Goal: Task Accomplishment & Management: Manage account settings

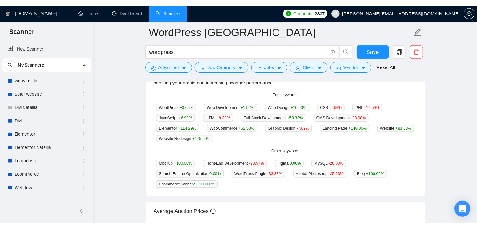
scroll to position [157, 0]
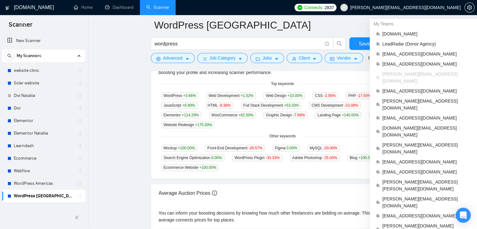
click at [402, 8] on span "[PERSON_NAME][EMAIL_ADDRESS][DOMAIN_NAME]" at bounding box center [405, 8] width 110 height 0
click at [394, 40] on span "LeadRadar (Donor Agency)" at bounding box center [426, 43] width 88 height 7
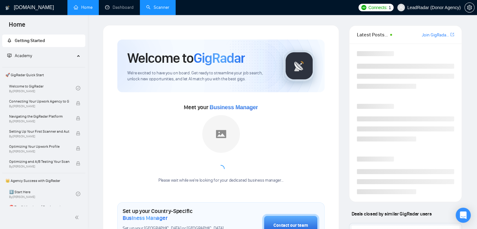
click at [148, 6] on link "Scanner" at bounding box center [157, 7] width 23 height 5
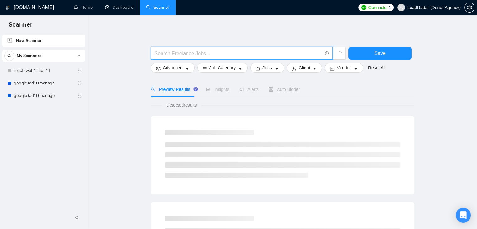
click at [177, 55] on input "text" at bounding box center [237, 54] width 167 height 8
type input "QA"
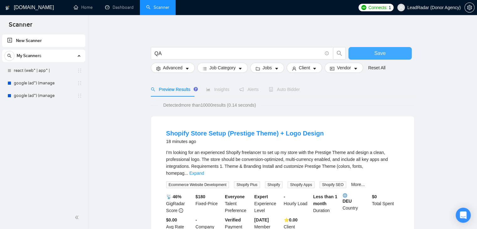
click at [360, 58] on button "Save" at bounding box center [379, 53] width 63 height 13
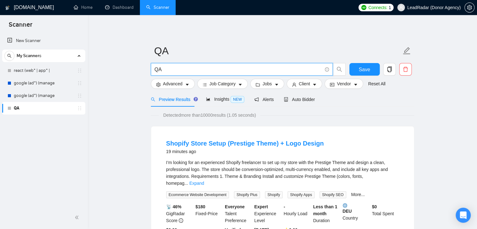
drag, startPoint x: 176, startPoint y: 71, endPoint x: 144, endPoint y: 75, distance: 32.9
paste input "(qa*) | (qc*) | (test*) | "Quality assurance" | "(QA)" | engineer | "Quality Co…"
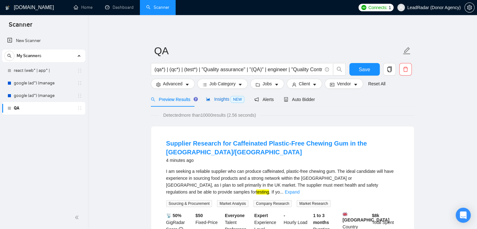
click at [217, 96] on div "Insights NEW" at bounding box center [225, 99] width 38 height 7
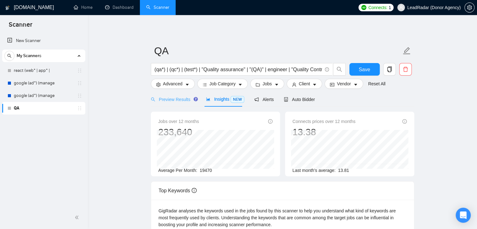
click at [175, 95] on div "Preview Results" at bounding box center [173, 99] width 45 height 15
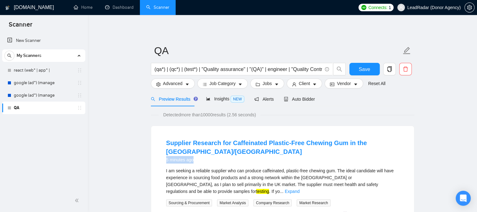
drag, startPoint x: 203, startPoint y: 153, endPoint x: 166, endPoint y: 152, distance: 37.3
click at [166, 156] on div "5 minutes ago" at bounding box center [282, 160] width 232 height 8
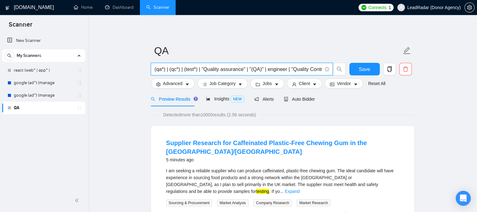
scroll to position [0, 4]
drag, startPoint x: 155, startPoint y: 71, endPoint x: 337, endPoint y: 69, distance: 182.0
click at [337, 69] on span "(qa*) | (qc*) | (test*) | "Quality assurance" | "(QA)" | engineer | "Quality Co…" at bounding box center [248, 69] width 195 height 13
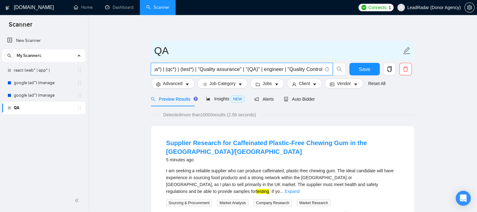
scroll to position [0, 0]
click at [286, 51] on input "QA" at bounding box center [277, 51] width 247 height 16
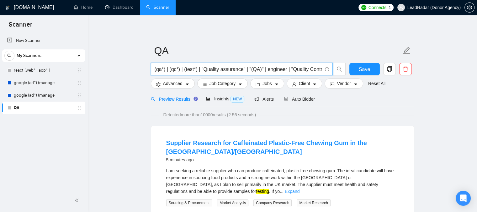
drag, startPoint x: 198, startPoint y: 69, endPoint x: 183, endPoint y: 67, distance: 15.5
click at [183, 67] on input "(qa*) | (qc*) | (test*) | "Quality assurance" | "(QA)" | engineer | "Quality Co…" at bounding box center [237, 69] width 167 height 8
type input "(qa*) | (qc*) | "Quality assurance" | "(QA)" | engineer | "Quality Control""
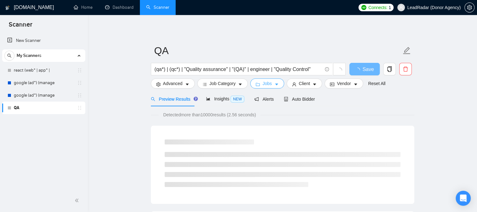
click at [257, 84] on icon "folder" at bounding box center [257, 84] width 4 height 4
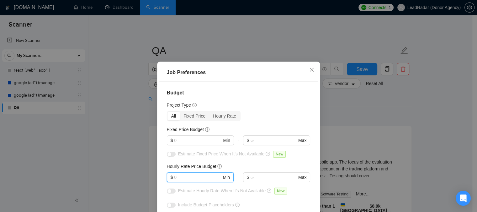
click at [178, 176] on input "text" at bounding box center [197, 177] width 47 height 7
type input "9"
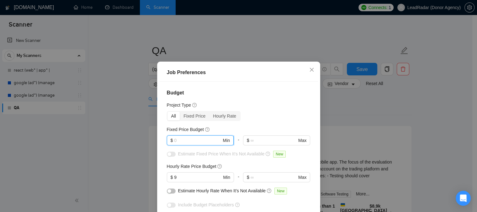
click at [176, 139] on input "text" at bounding box center [197, 140] width 47 height 7
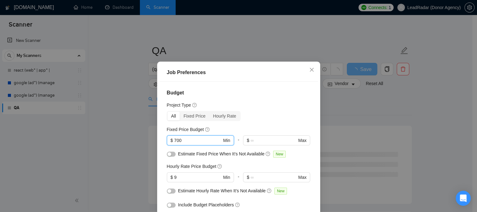
type input "700"
click at [259, 104] on div "Project Type" at bounding box center [239, 105] width 144 height 7
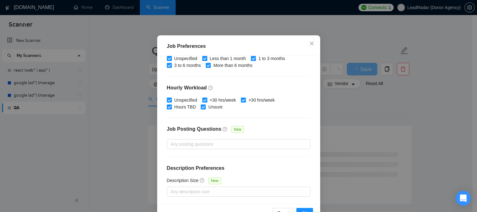
scroll to position [45, 0]
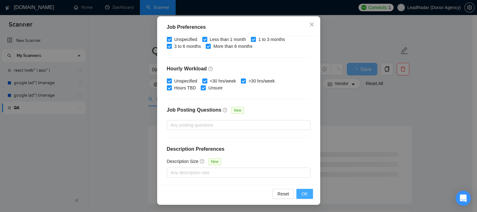
click at [301, 193] on span "OK" at bounding box center [304, 194] width 6 height 7
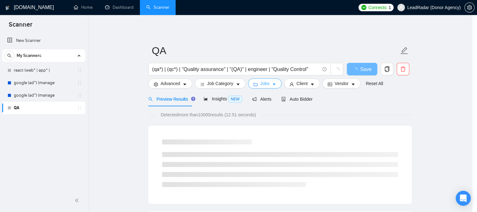
scroll to position [0, 0]
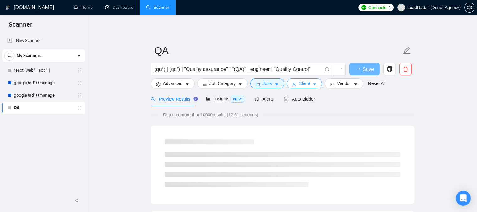
click at [302, 84] on span "Client" at bounding box center [304, 83] width 11 height 7
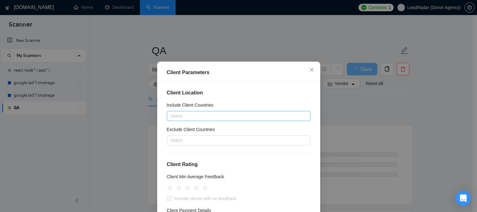
click at [202, 117] on div at bounding box center [235, 116] width 134 height 8
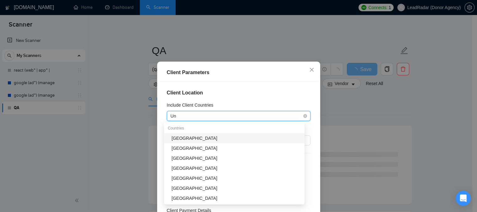
type input "Uni"
click at [185, 138] on div "[GEOGRAPHIC_DATA]" at bounding box center [235, 138] width 129 height 7
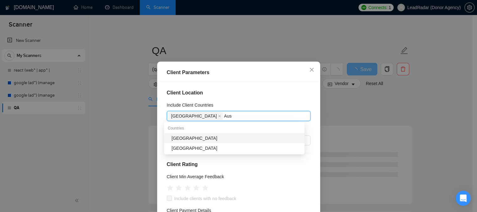
type input "Aust"
click at [185, 138] on div "[GEOGRAPHIC_DATA]" at bounding box center [235, 138] width 129 height 7
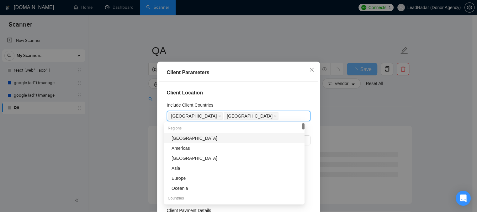
click at [185, 138] on div "[GEOGRAPHIC_DATA]" at bounding box center [235, 138] width 129 height 7
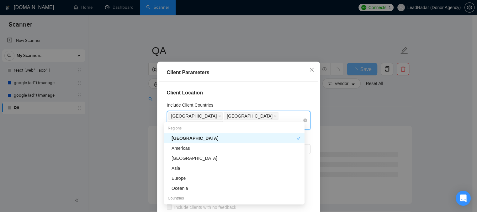
click at [221, 123] on icon "close" at bounding box center [219, 124] width 3 height 3
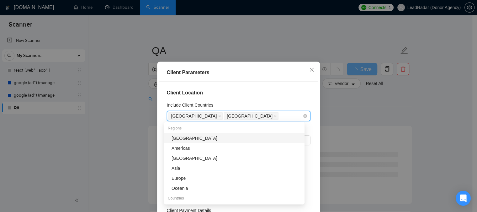
click at [245, 116] on div "United States Australia" at bounding box center [235, 116] width 134 height 9
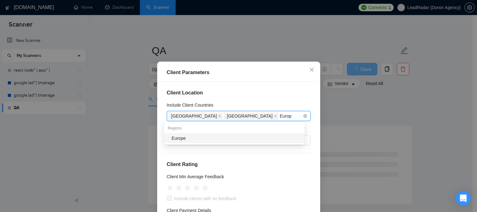
type input "Europe"
click at [201, 139] on div "Europe" at bounding box center [235, 138] width 129 height 7
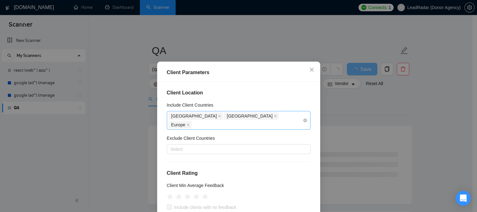
click at [229, 99] on div "Client Location Include Client Countries United States Australia Europe Exclude…" at bounding box center [238, 156] width 159 height 149
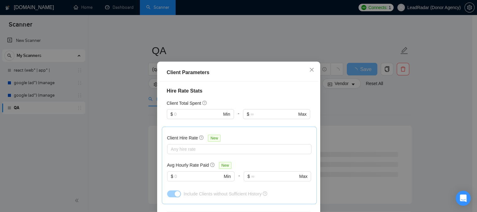
scroll to position [162, 0]
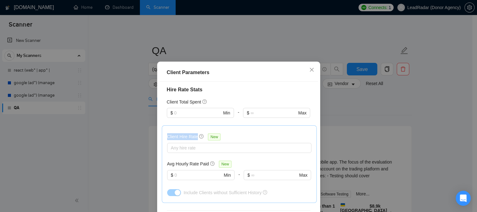
drag, startPoint x: 163, startPoint y: 128, endPoint x: 194, endPoint y: 131, distance: 31.7
click at [194, 131] on div "Client Hire Rate New Any hire rate Avg Hourly Rate Paid New $ Min - $ Max Inclu…" at bounding box center [239, 165] width 155 height 78
click at [188, 172] on input "text" at bounding box center [198, 175] width 48 height 7
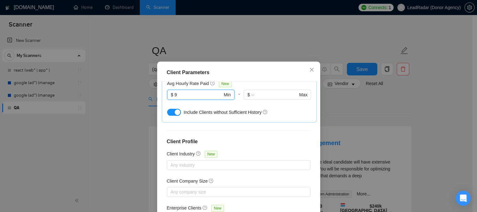
scroll to position [45, 0]
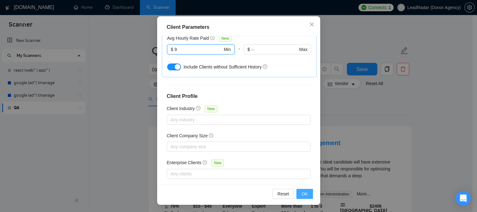
type input "9"
click at [302, 195] on span "OK" at bounding box center [304, 194] width 6 height 7
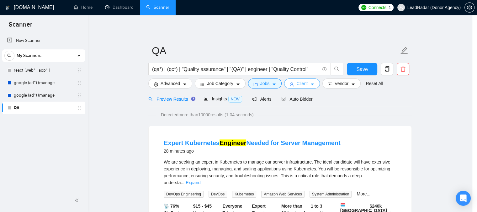
scroll to position [0, 0]
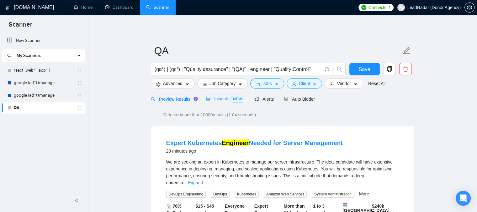
click at [215, 103] on div "Insights NEW" at bounding box center [225, 99] width 38 height 15
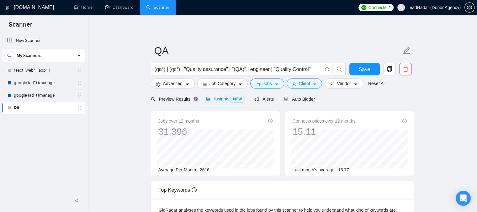
click at [204, 170] on span "2616" at bounding box center [205, 170] width 10 height 5
click at [295, 101] on span "Auto Bidder" at bounding box center [299, 99] width 31 height 5
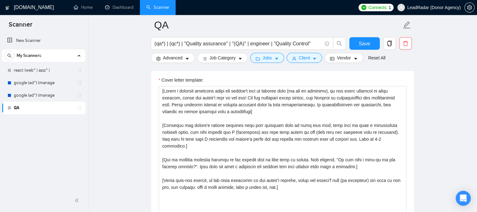
scroll to position [704, 0]
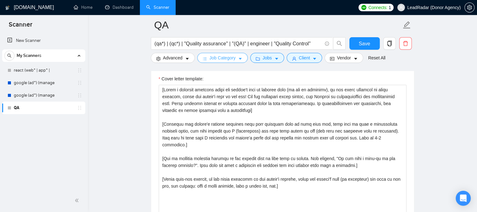
click at [225, 60] on span "Job Category" at bounding box center [222, 58] width 26 height 7
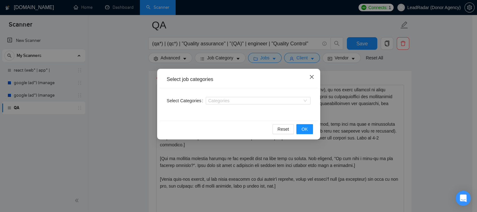
click at [314, 76] on span "Close" at bounding box center [311, 77] width 17 height 17
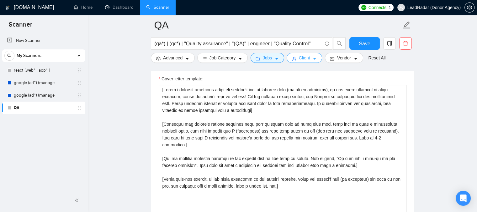
click at [308, 61] on button "Client" at bounding box center [304, 58] width 36 height 10
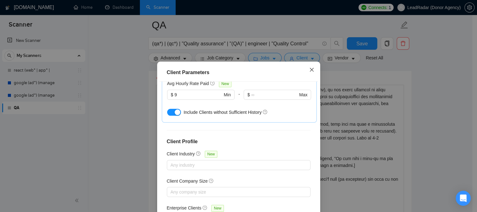
click at [311, 70] on icon "close" at bounding box center [311, 69] width 5 height 5
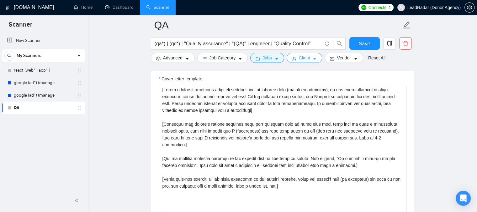
click at [304, 58] on span "Client" at bounding box center [304, 58] width 11 height 7
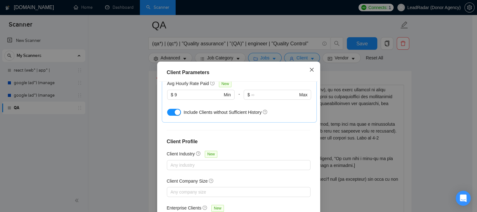
click at [312, 71] on span "Close" at bounding box center [311, 70] width 17 height 17
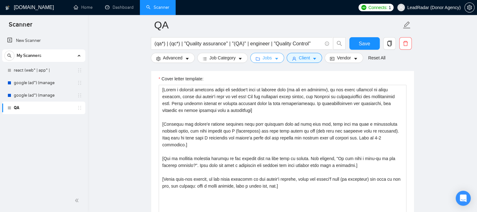
click at [264, 58] on span "Jobs" at bounding box center [266, 58] width 9 height 7
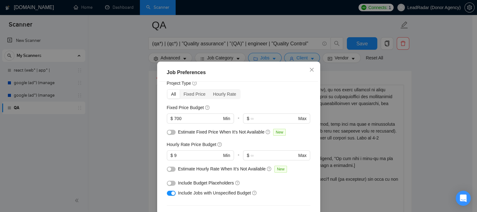
scroll to position [17, 0]
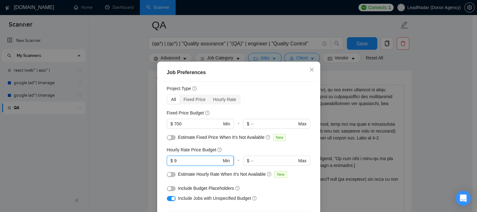
drag, startPoint x: 182, startPoint y: 158, endPoint x: 164, endPoint y: 157, distance: 17.6
click at [167, 157] on span "$ 9 Min" at bounding box center [200, 161] width 67 height 10
type input "15"
click at [254, 160] on input "text" at bounding box center [273, 161] width 46 height 7
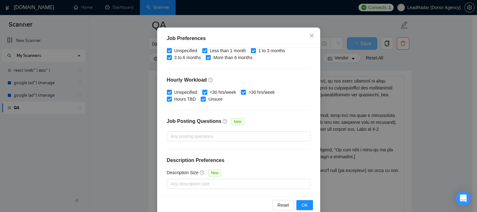
scroll to position [45, 0]
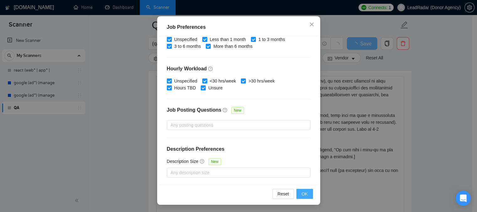
type input "30"
click at [303, 195] on span "OK" at bounding box center [304, 194] width 6 height 7
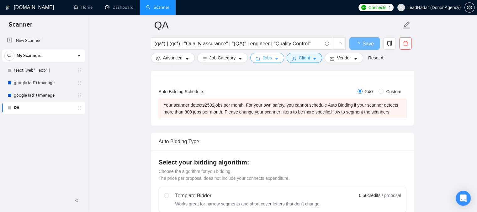
scroll to position [0, 0]
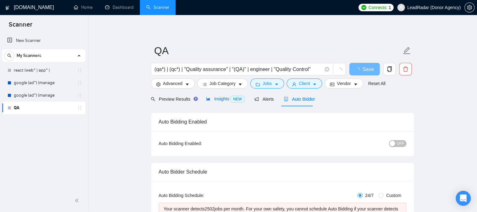
click at [215, 100] on span "Insights NEW" at bounding box center [225, 99] width 38 height 5
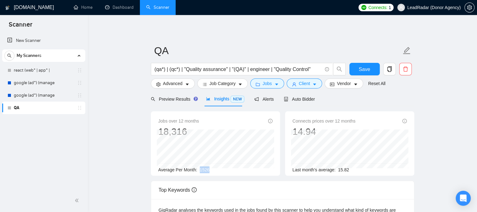
drag, startPoint x: 199, startPoint y: 169, endPoint x: 211, endPoint y: 170, distance: 11.3
click at [211, 170] on div "Average Per Month: 1526" at bounding box center [215, 170] width 114 height 7
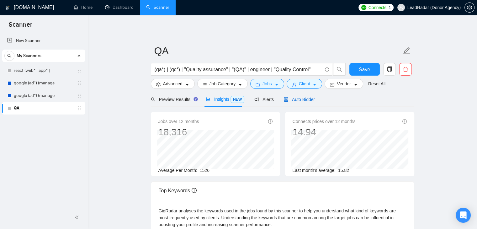
click at [292, 99] on span "Auto Bidder" at bounding box center [299, 99] width 31 height 5
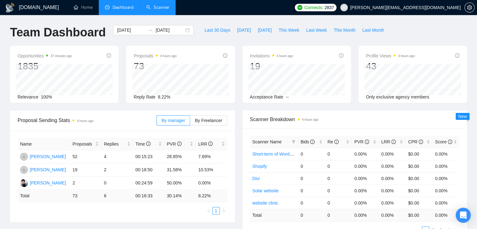
click at [158, 10] on link "Scanner" at bounding box center [157, 7] width 23 height 5
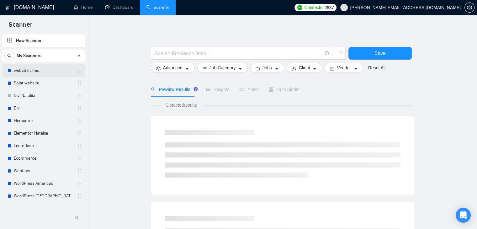
click at [37, 73] on link "website clinic" at bounding box center [44, 70] width 60 height 13
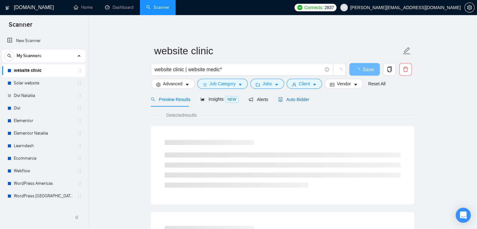
click at [290, 99] on span "Auto Bidder" at bounding box center [293, 99] width 31 height 5
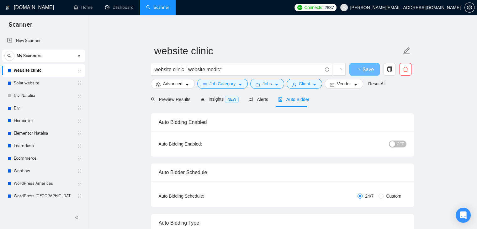
checkbox input "true"
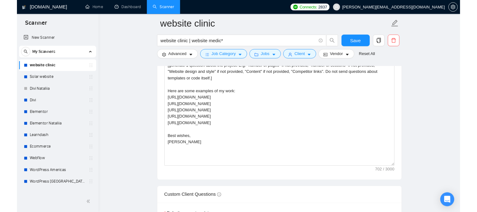
scroll to position [783, 0]
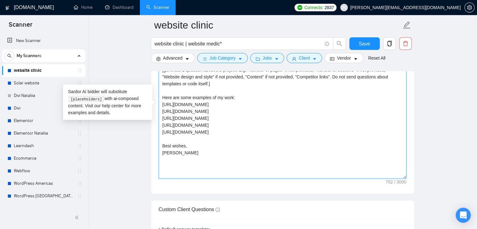
drag, startPoint x: 203, startPoint y: 132, endPoint x: 161, endPoint y: 96, distance: 55.5
click at [161, 96] on textarea "Hello [use the name of the client if you can find it]! I can help you with the …" at bounding box center [283, 107] width 248 height 141
click at [229, 104] on textarea "Hello [use the name of the client if you can find it]! I can help you with the …" at bounding box center [283, 107] width 248 height 141
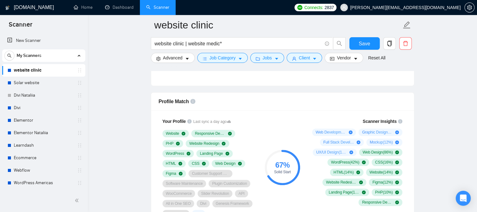
scroll to position [376, 0]
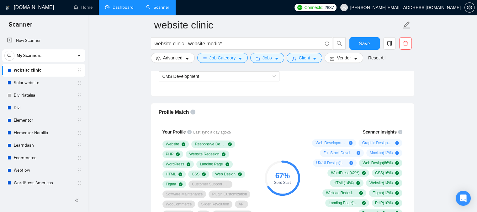
click at [121, 10] on link "Dashboard" at bounding box center [119, 7] width 29 height 5
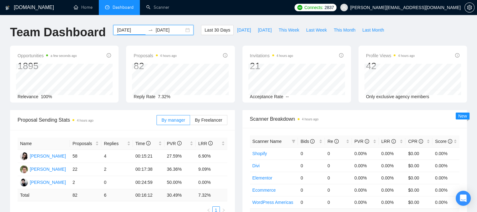
click at [130, 30] on input "[DATE]" at bounding box center [131, 30] width 29 height 7
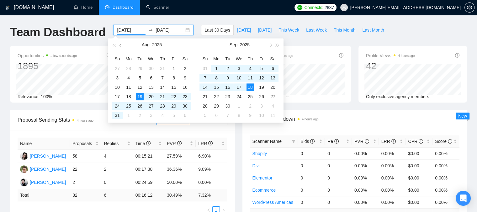
click at [120, 44] on span "button" at bounding box center [120, 45] width 3 height 3
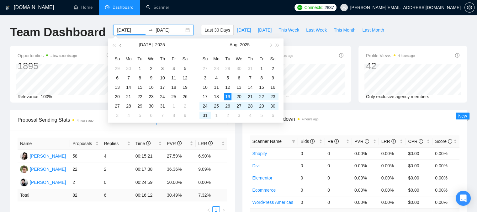
click at [120, 44] on span "button" at bounding box center [120, 45] width 3 height 3
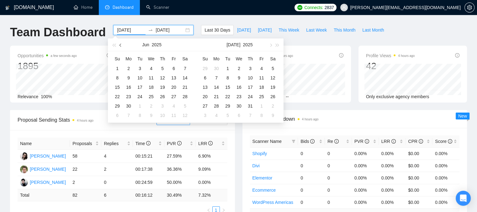
click at [120, 44] on span "button" at bounding box center [120, 45] width 3 height 3
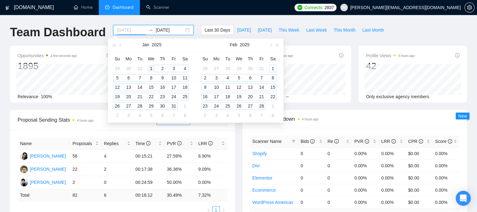
type input "[DATE]"
click at [152, 68] on div "1" at bounding box center [151, 69] width 8 height 8
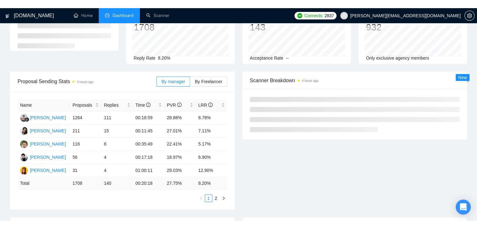
scroll to position [49, 0]
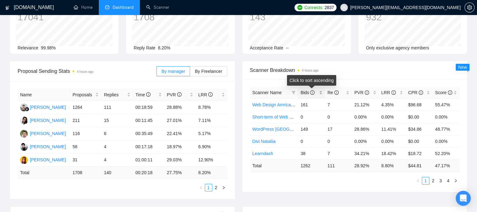
click at [320, 94] on div "Bids" at bounding box center [311, 92] width 22 height 7
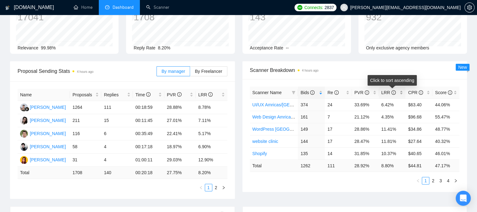
click at [401, 93] on div "LRR" at bounding box center [392, 92] width 22 height 7
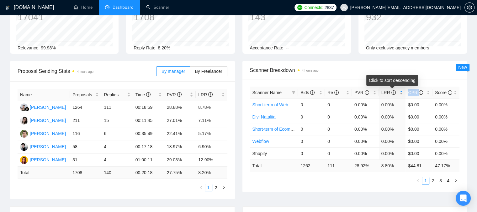
click at [401, 93] on div "LRR" at bounding box center [392, 92] width 22 height 7
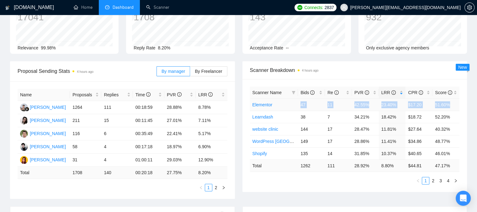
drag, startPoint x: 450, startPoint y: 104, endPoint x: 293, endPoint y: 106, distance: 157.3
click at [293, 106] on tr "Elementor 47 11 42.55% 23.40% $17.20 51.60%" at bounding box center [355, 105] width 210 height 12
click at [330, 108] on td "11" at bounding box center [338, 105] width 27 height 12
drag, startPoint x: 331, startPoint y: 130, endPoint x: 326, endPoint y: 129, distance: 5.4
click at [326, 129] on td "17" at bounding box center [338, 129] width 27 height 12
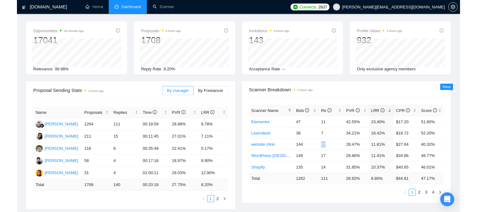
scroll to position [0, 0]
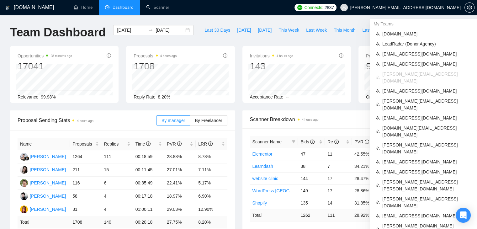
click at [404, 8] on span "[PERSON_NAME][EMAIL_ADDRESS][DOMAIN_NAME]" at bounding box center [405, 8] width 110 height 0
click at [392, 43] on span "LeadRadar (Donor Agency)" at bounding box center [426, 43] width 88 height 7
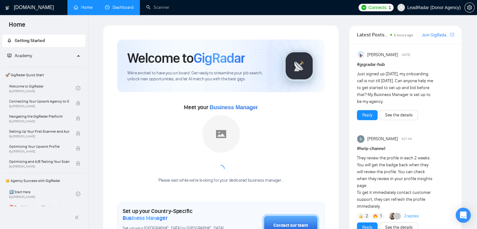
click at [126, 10] on link "Dashboard" at bounding box center [119, 7] width 29 height 5
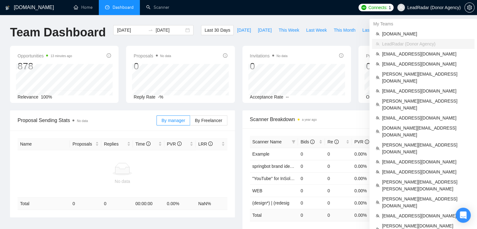
click at [413, 8] on span "LeadRadar (Donor Agency)" at bounding box center [433, 8] width 53 height 0
click at [391, 72] on span "[PERSON_NAME][EMAIL_ADDRESS][DOMAIN_NAME]" at bounding box center [426, 77] width 89 height 14
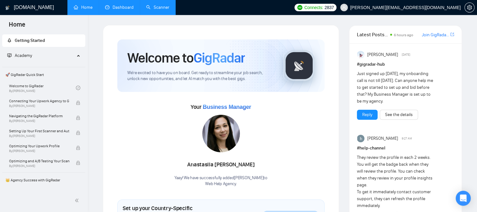
click at [147, 7] on link "Scanner" at bounding box center [157, 7] width 23 height 5
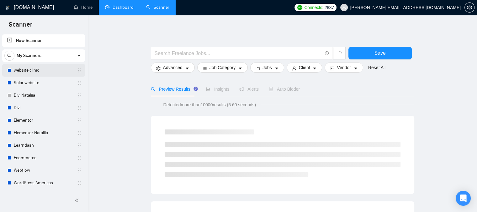
click at [45, 74] on link "website clinic" at bounding box center [44, 70] width 60 height 13
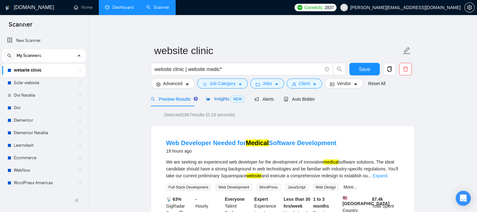
click at [210, 100] on span "Insights NEW" at bounding box center [225, 99] width 38 height 5
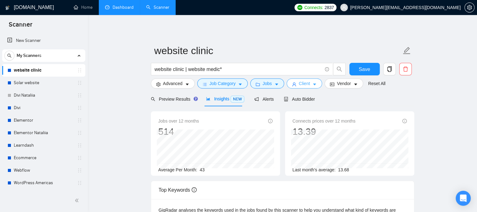
click at [304, 81] on span "Client" at bounding box center [304, 83] width 11 height 7
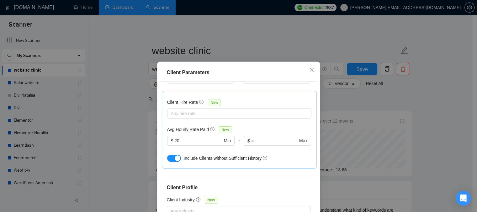
scroll to position [188, 0]
drag, startPoint x: 195, startPoint y: 103, endPoint x: 162, endPoint y: 101, distance: 32.7
click at [162, 101] on div "Client Hire Rate New Any hire rate Avg Hourly Rate Paid New $ 20 Min - $ Max In…" at bounding box center [239, 130] width 155 height 78
click at [189, 127] on h5 "Avg Hourly Rate Paid" at bounding box center [188, 129] width 42 height 7
click at [311, 71] on icon "close" at bounding box center [311, 69] width 5 height 5
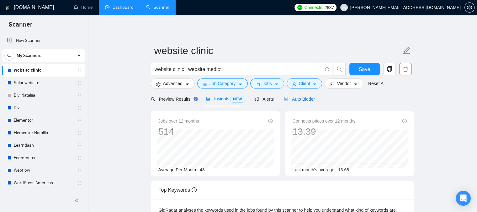
click at [295, 97] on span "Auto Bidder" at bounding box center [299, 99] width 31 height 5
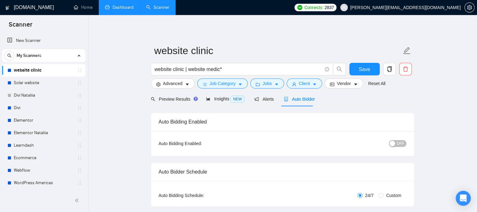
checkbox input "true"
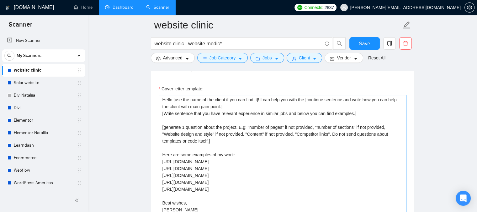
scroll to position [721, 0]
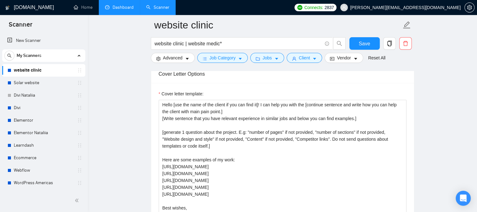
click at [116, 9] on link "Dashboard" at bounding box center [119, 7] width 29 height 5
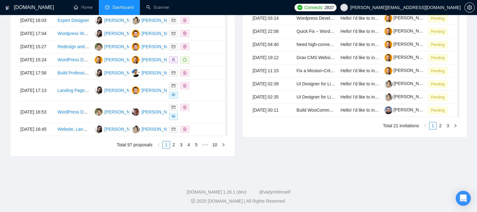
type input "[DATE]"
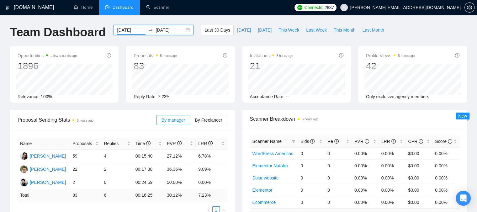
click at [124, 32] on input "[DATE]" at bounding box center [131, 30] width 29 height 7
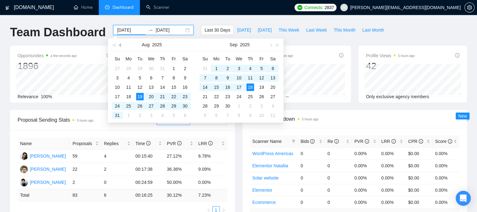
click at [121, 44] on span "button" at bounding box center [120, 45] width 3 height 3
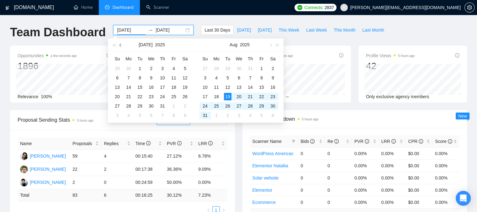
click at [121, 44] on span "button" at bounding box center [120, 45] width 3 height 3
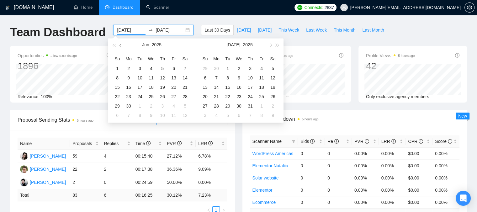
click at [121, 44] on span "button" at bounding box center [120, 45] width 3 height 3
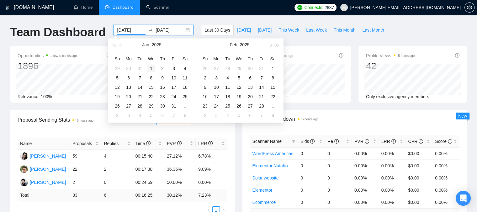
type input "[DATE]"
click at [154, 69] on div "1" at bounding box center [151, 69] width 8 height 8
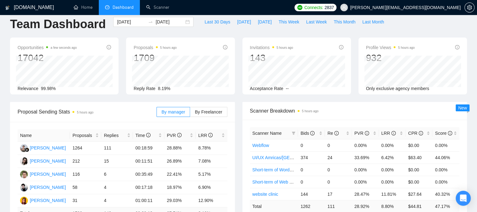
scroll to position [63, 0]
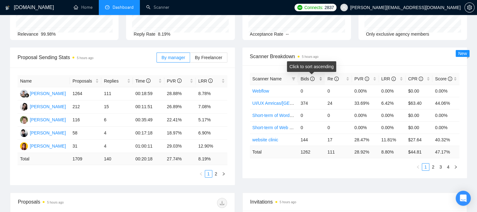
click at [321, 80] on div "Bids" at bounding box center [311, 79] width 22 height 7
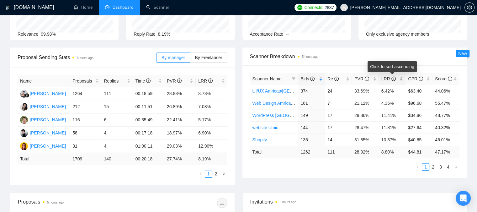
click at [400, 81] on div "LRR" at bounding box center [392, 79] width 22 height 7
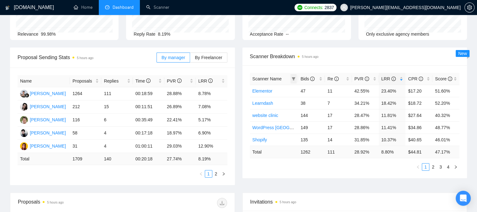
click at [293, 78] on icon "filter" at bounding box center [293, 78] width 3 height 3
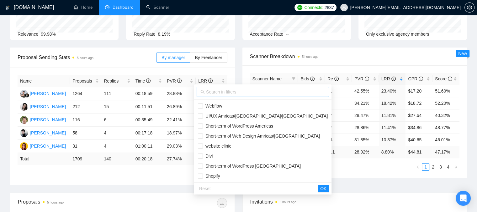
click at [262, 93] on input "text" at bounding box center [265, 92] width 119 height 7
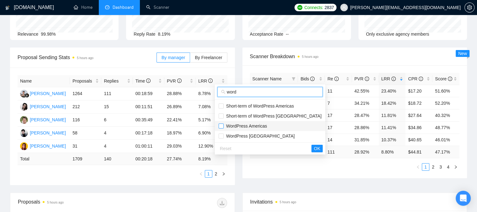
type input "word"
click at [223, 127] on input "checkbox" at bounding box center [220, 126] width 5 height 5
checkbox input "true"
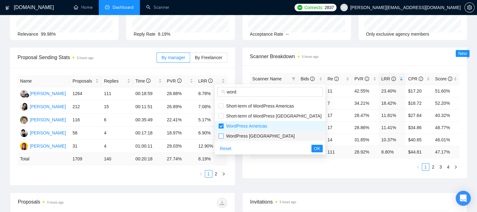
click at [221, 138] on input "checkbox" at bounding box center [220, 136] width 5 height 5
checkbox input "true"
click at [314, 148] on span "OK" at bounding box center [317, 148] width 6 height 7
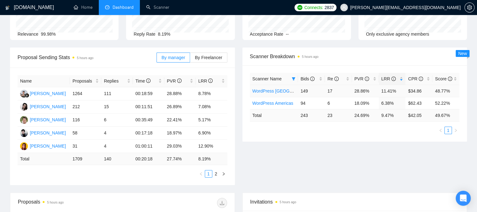
click at [391, 92] on td "11.41%" at bounding box center [391, 91] width 27 height 12
click at [295, 79] on icon "filter" at bounding box center [293, 79] width 4 height 4
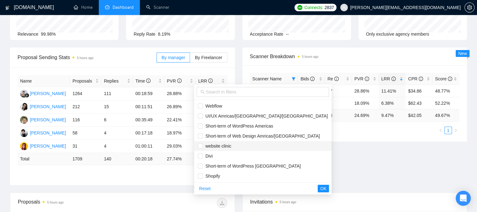
click at [209, 147] on span "website clinic" at bounding box center [217, 146] width 28 height 5
click at [320, 190] on span "OK" at bounding box center [323, 188] width 6 height 7
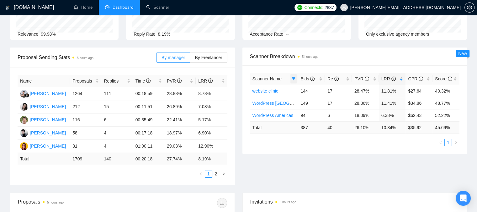
click at [294, 79] on icon "filter" at bounding box center [293, 79] width 4 height 4
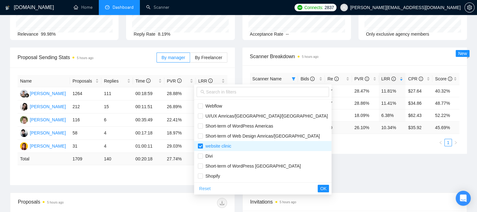
click at [207, 190] on span "Reset" at bounding box center [205, 188] width 12 height 7
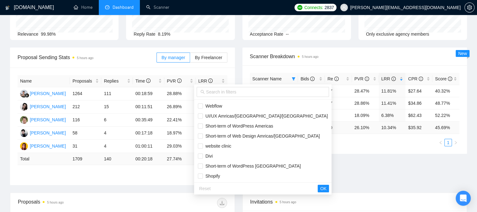
checkbox input "false"
click at [320, 191] on span "OK" at bounding box center [323, 188] width 6 height 7
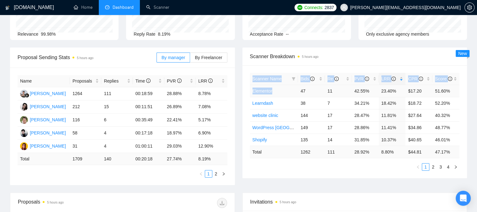
drag, startPoint x: 249, startPoint y: 91, endPoint x: 282, endPoint y: 92, distance: 33.3
click at [282, 92] on div "Scanner Name Bids Re PVR LRR CPR Score Elementor 47 11 42.55% 23.40% $17.20 51.…" at bounding box center [354, 121] width 225 height 113
click at [302, 92] on td "47" at bounding box center [311, 91] width 27 height 12
click at [383, 89] on td "23.40%" at bounding box center [391, 91] width 27 height 12
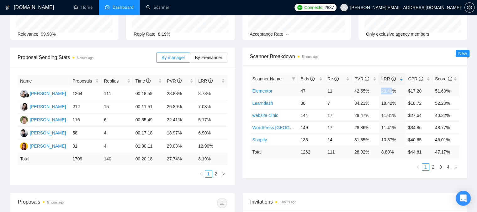
click at [383, 89] on td "23.40%" at bounding box center [391, 91] width 27 height 12
drag, startPoint x: 332, startPoint y: 91, endPoint x: 326, endPoint y: 92, distance: 6.0
click at [326, 92] on td "11" at bounding box center [338, 91] width 27 height 12
click at [367, 57] on span "Scanner Breakdown 5 hours ago" at bounding box center [355, 57] width 210 height 8
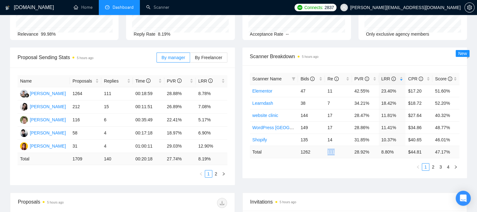
drag, startPoint x: 327, startPoint y: 153, endPoint x: 338, endPoint y: 154, distance: 11.0
click at [338, 154] on td "111" at bounding box center [338, 152] width 27 height 12
click at [292, 78] on icon "filter" at bounding box center [293, 78] width 3 height 3
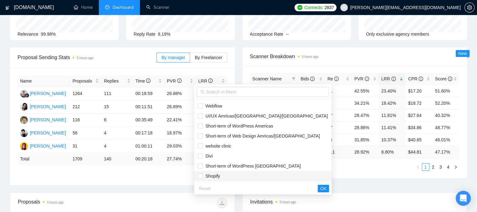
click at [206, 175] on span "Shopify" at bounding box center [211, 176] width 17 height 5
checkbox input "true"
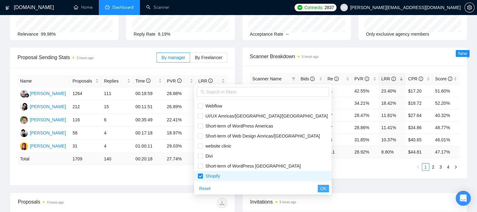
click at [320, 190] on span "OK" at bounding box center [323, 188] width 6 height 7
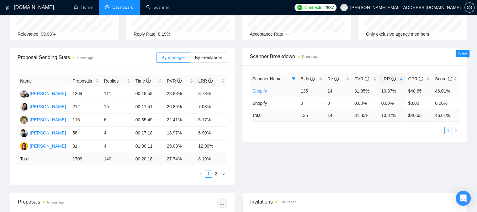
click at [259, 91] on link "Shopify" at bounding box center [259, 91] width 15 height 5
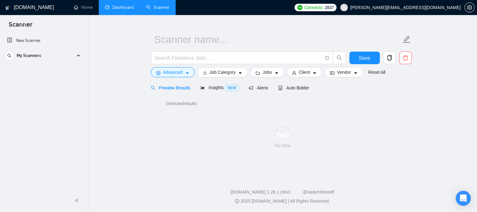
scroll to position [11, 0]
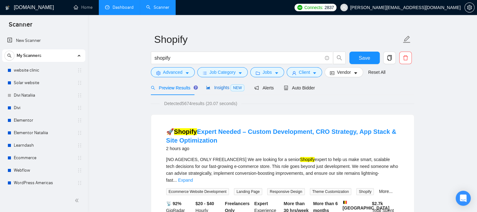
click at [230, 85] on span "NEW" at bounding box center [237, 88] width 14 height 7
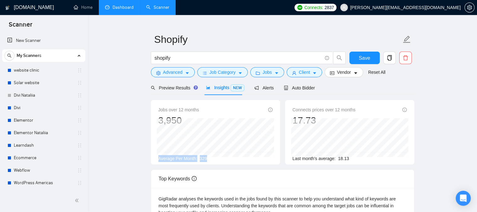
click at [196, 154] on div "Jobs over 12 months 3,950 [DATE] 363 Average Per Month: 329" at bounding box center [215, 135] width 114 height 56
click at [201, 159] on span "329" at bounding box center [203, 158] width 7 height 5
click at [344, 160] on span "18.13" at bounding box center [343, 158] width 11 height 5
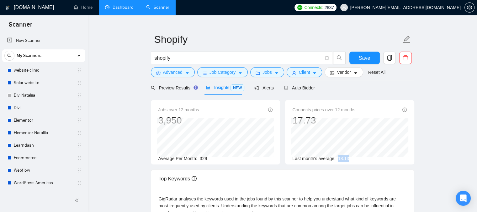
click at [344, 160] on span "18.13" at bounding box center [343, 158] width 11 height 5
click at [172, 76] on span "Advanced" at bounding box center [172, 72] width 19 height 7
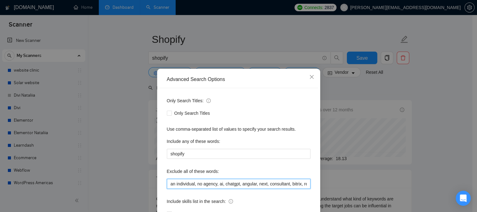
drag, startPoint x: 194, startPoint y: 185, endPoint x: 216, endPoint y: 185, distance: 21.3
click at [216, 185] on input "an individual, no agency, ai, chatgpt, angular, next, consultant, bitrix, react…" at bounding box center [239, 184] width 144 height 10
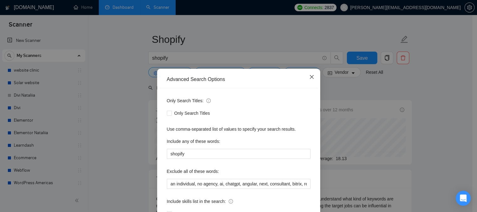
click at [309, 77] on icon "close" at bounding box center [311, 77] width 4 height 4
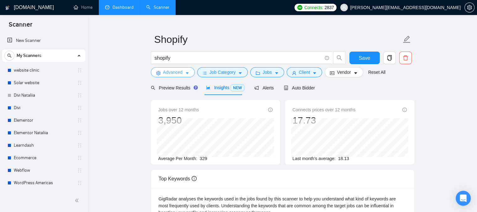
click at [188, 75] on icon "caret-down" at bounding box center [187, 73] width 4 height 4
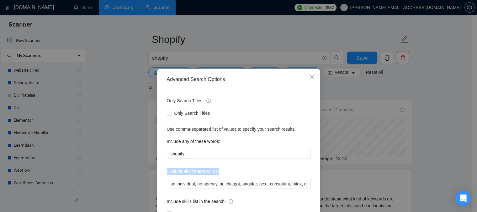
drag, startPoint x: 164, startPoint y: 172, endPoint x: 214, endPoint y: 177, distance: 50.1
click at [214, 177] on div "Exclude all of these words:" at bounding box center [239, 173] width 144 height 13
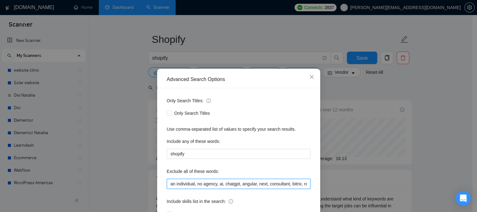
drag, startPoint x: 215, startPoint y: 185, endPoint x: 163, endPoint y: 185, distance: 52.0
click at [163, 185] on div "Only Search Titles: Only Search Titles Use comma-separated list of values to sp…" at bounding box center [238, 161] width 159 height 146
click at [198, 184] on input "an individual, no agency, ai, chatgpt, angular, next, consultant, bitrix, react…" at bounding box center [239, 184] width 144 height 10
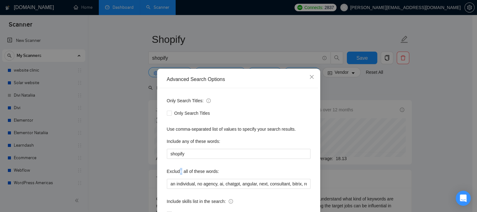
drag, startPoint x: 198, startPoint y: 184, endPoint x: 178, endPoint y: 173, distance: 23.0
click at [178, 173] on label "Exclude all of these words:" at bounding box center [193, 172] width 52 height 10
click at [195, 170] on label "Exclude all of these words:" at bounding box center [193, 172] width 52 height 10
click at [309, 79] on icon "close" at bounding box center [311, 77] width 5 height 5
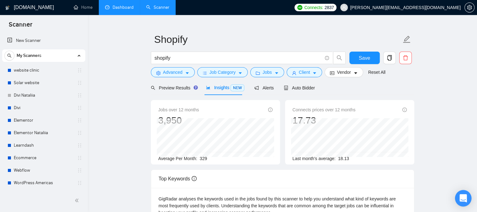
click at [461, 194] on div "Open Intercom Messenger" at bounding box center [463, 198] width 17 height 17
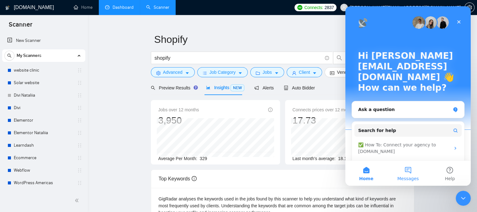
click at [406, 172] on button "Messages" at bounding box center [408, 173] width 42 height 25
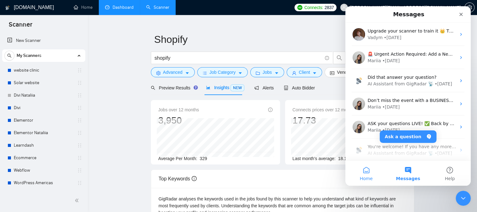
click at [367, 173] on button "Home" at bounding box center [366, 173] width 42 height 25
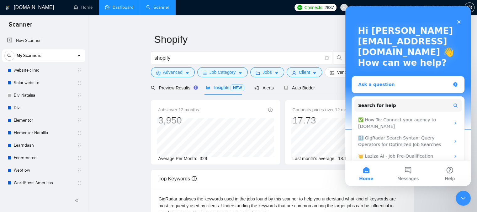
scroll to position [31, 0]
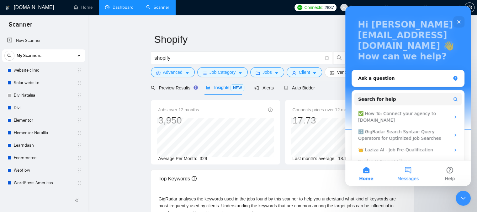
click at [405, 169] on button "Messages" at bounding box center [408, 173] width 42 height 25
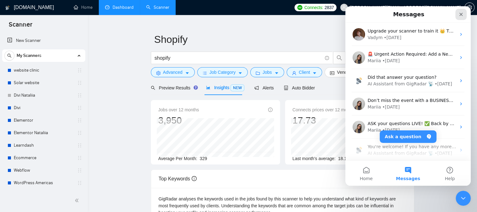
click at [461, 16] on icon "Close" at bounding box center [460, 14] width 5 height 5
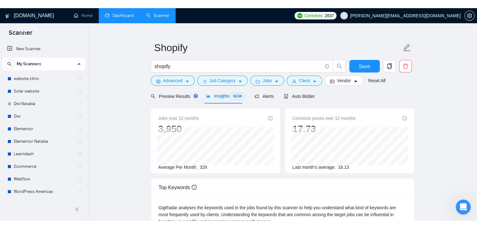
scroll to position [0, 0]
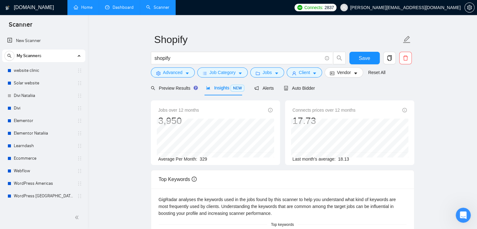
click at [87, 9] on link "Home" at bounding box center [83, 7] width 19 height 5
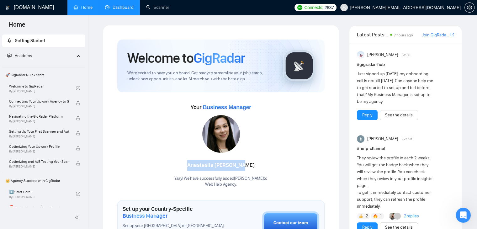
drag, startPoint x: 192, startPoint y: 167, endPoint x: 248, endPoint y: 164, distance: 56.5
click at [248, 164] on div "[PERSON_NAME]" at bounding box center [220, 165] width 93 height 11
click at [255, 165] on div "[PERSON_NAME]" at bounding box center [220, 165] width 93 height 11
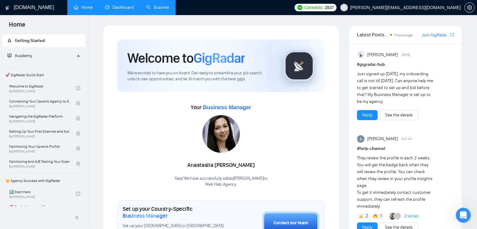
click at [155, 10] on link "Scanner" at bounding box center [157, 7] width 23 height 5
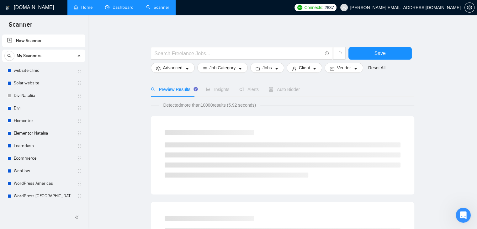
click at [120, 8] on link "Dashboard" at bounding box center [119, 7] width 29 height 5
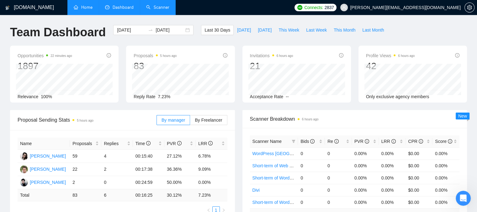
click at [407, 8] on span "[PERSON_NAME][EMAIL_ADDRESS][DOMAIN_NAME]" at bounding box center [405, 8] width 110 height 0
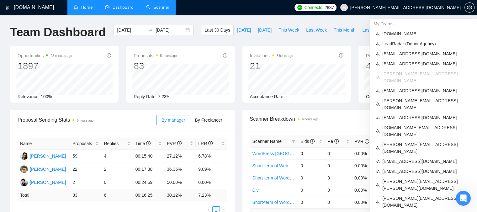
click at [432, 8] on span "[PERSON_NAME][EMAIL_ADDRESS][DOMAIN_NAME]" at bounding box center [405, 8] width 110 height 0
click at [394, 158] on span "[EMAIL_ADDRESS][DOMAIN_NAME]" at bounding box center [426, 161] width 88 height 7
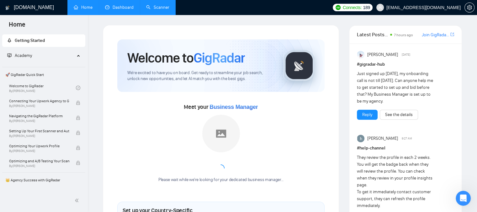
click at [116, 9] on link "Dashboard" at bounding box center [119, 7] width 29 height 5
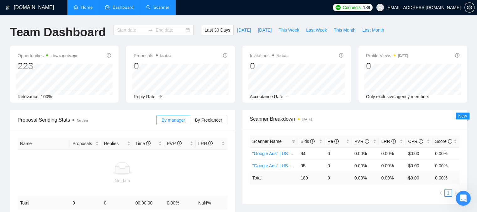
type input "[DATE]"
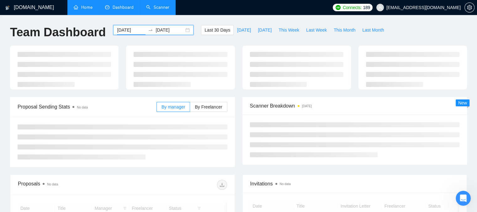
click at [129, 29] on input "[DATE]" at bounding box center [131, 30] width 29 height 7
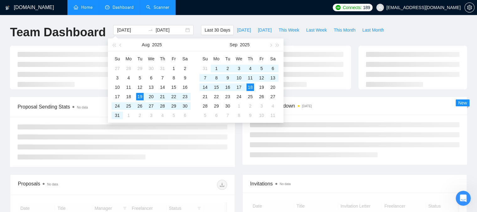
click at [157, 10] on link "Scanner" at bounding box center [157, 7] width 23 height 5
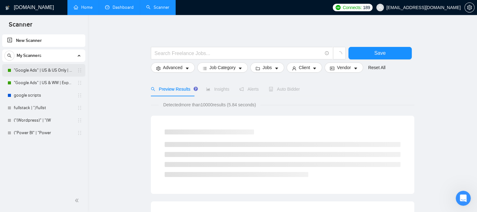
click at [31, 70] on link ""Google Ads" | US & US Only | Expert" at bounding box center [44, 70] width 60 height 13
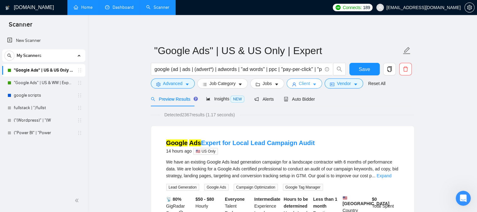
click at [299, 84] on span "Client" at bounding box center [304, 83] width 11 height 7
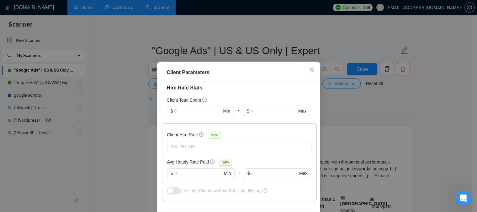
scroll to position [188, 0]
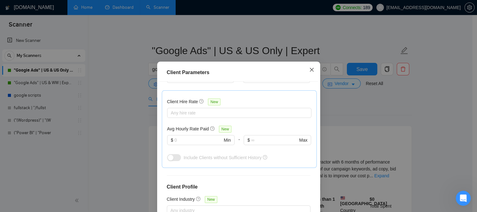
click at [309, 70] on icon "close" at bounding box center [311, 70] width 4 height 4
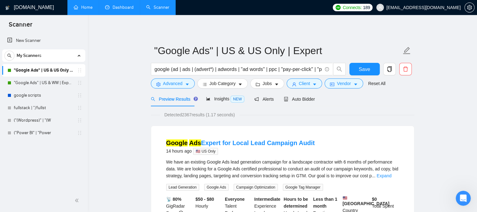
click at [123, 7] on link "Dashboard" at bounding box center [119, 7] width 29 height 5
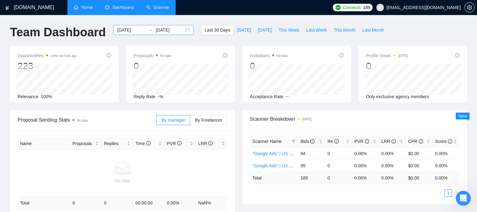
click at [128, 27] on input "[DATE]" at bounding box center [131, 30] width 29 height 7
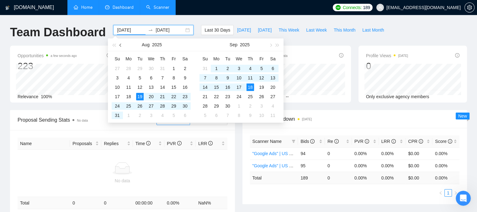
click at [121, 44] on span "button" at bounding box center [120, 45] width 3 height 3
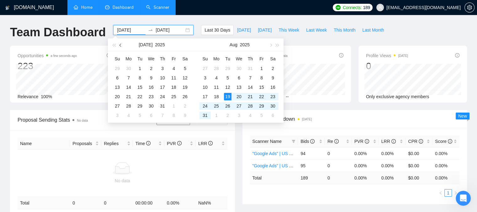
click at [121, 44] on span "button" at bounding box center [120, 45] width 3 height 3
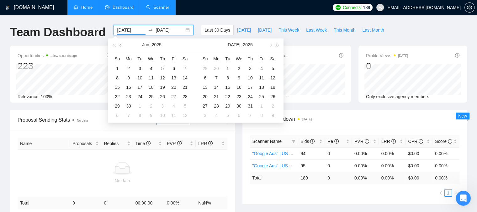
click at [121, 44] on span "button" at bounding box center [120, 45] width 3 height 3
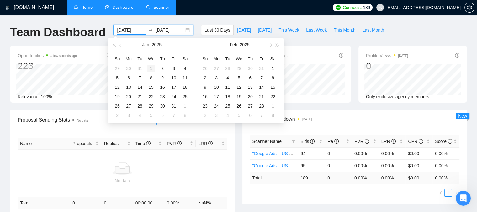
type input "[DATE]"
click at [150, 67] on div "1" at bounding box center [151, 69] width 8 height 8
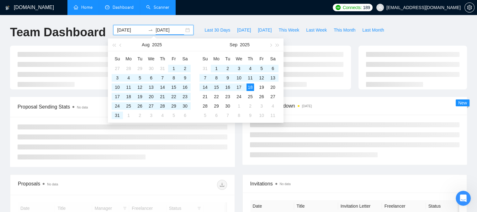
click at [252, 19] on div "[DOMAIN_NAME] Home Dashboard Scanner Connects: 189 [EMAIL_ADDRESS][DOMAIN_NAME]…" at bounding box center [238, 165] width 477 height 331
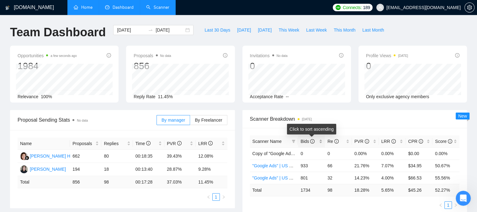
click at [320, 143] on div "Bids" at bounding box center [311, 141] width 22 height 7
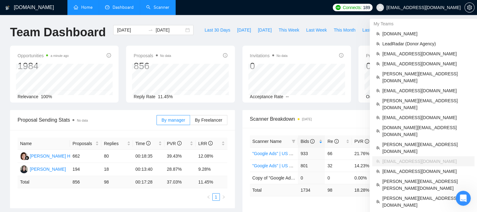
click at [426, 8] on span "[EMAIL_ADDRESS][DOMAIN_NAME]" at bounding box center [423, 8] width 74 height 0
click at [400, 45] on span "LeadRadar (Donor Agency)" at bounding box center [426, 43] width 88 height 7
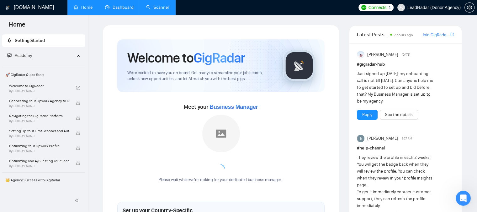
click at [158, 8] on link "Scanner" at bounding box center [157, 7] width 23 height 5
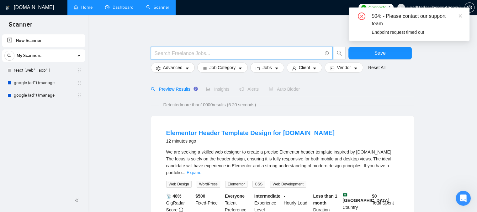
click at [176, 52] on input "text" at bounding box center [237, 54] width 167 height 8
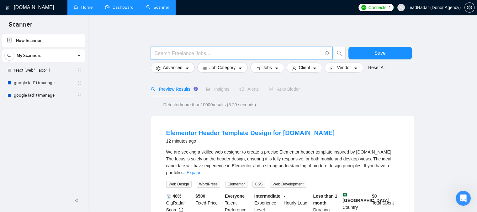
click at [157, 55] on input "text" at bounding box center [237, 54] width 167 height 8
paste input "(facebook | "face book" | FB | Meta | Instagram | IG) (campaign | compain | ad …"
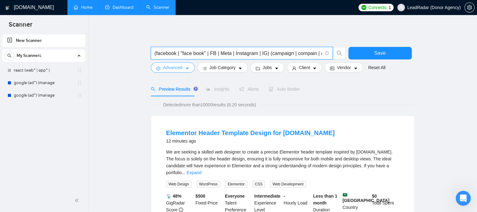
scroll to position [0, 87]
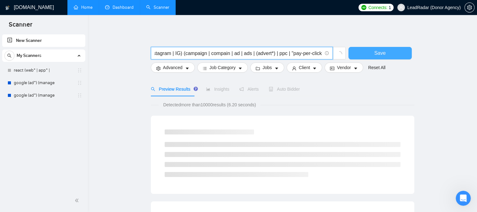
type input "(facebook | "face book" | FB | Meta | Instagram | IG) (campaign | compain | ad …"
click at [361, 52] on button "Save" at bounding box center [379, 53] width 63 height 13
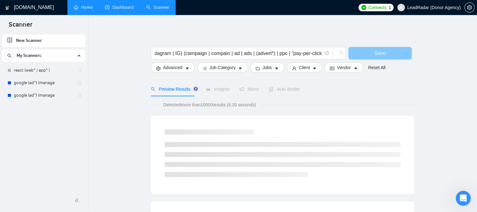
scroll to position [0, 0]
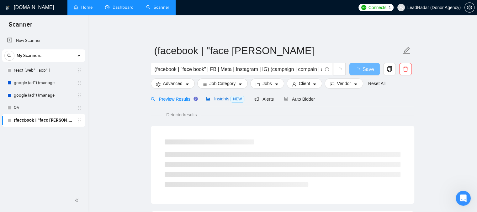
click at [219, 97] on span "Insights NEW" at bounding box center [225, 99] width 38 height 5
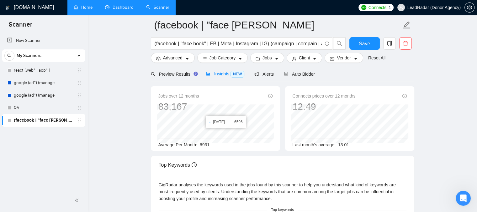
scroll to position [31, 0]
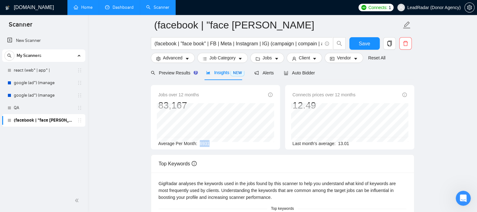
drag, startPoint x: 199, startPoint y: 144, endPoint x: 213, endPoint y: 142, distance: 14.2
click at [213, 142] on div "Average Per Month: 6931" at bounding box center [215, 143] width 114 height 7
click at [299, 58] on span "Client" at bounding box center [304, 58] width 11 height 7
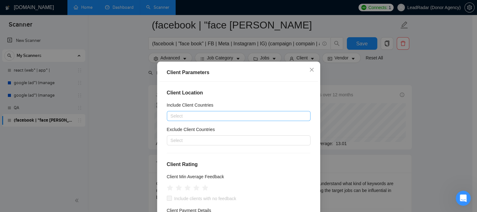
click at [174, 117] on div at bounding box center [235, 116] width 134 height 8
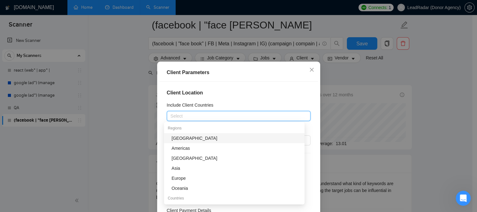
type input "A"
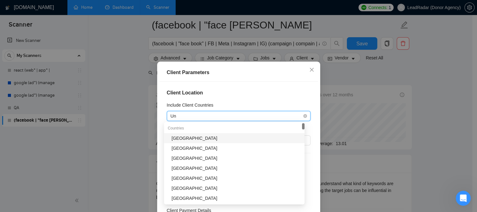
type input "Uni"
click at [183, 138] on div "[GEOGRAPHIC_DATA]" at bounding box center [235, 138] width 129 height 7
type input "cana"
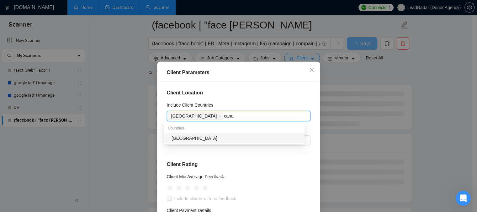
click at [183, 138] on div "[GEOGRAPHIC_DATA]" at bounding box center [235, 138] width 129 height 7
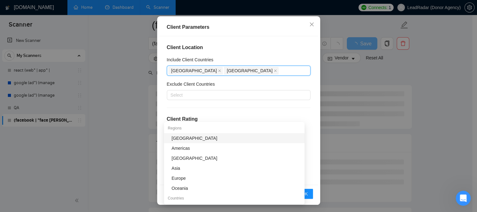
scroll to position [157, 0]
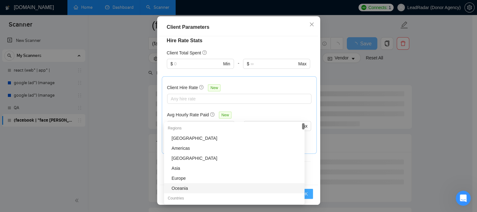
click at [308, 196] on button "OK" at bounding box center [304, 194] width 16 height 10
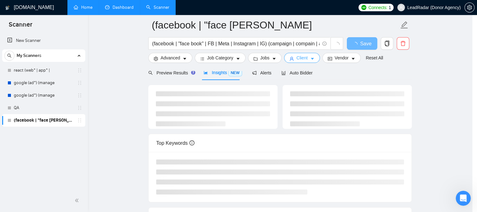
scroll to position [0, 0]
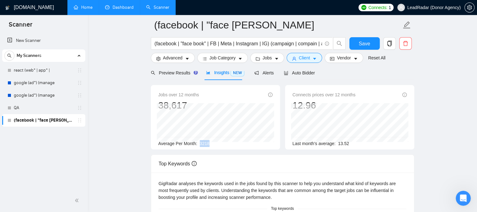
drag, startPoint x: 199, startPoint y: 144, endPoint x: 210, endPoint y: 146, distance: 11.1
click at [210, 146] on div "Average Per Month: 3218" at bounding box center [215, 143] width 114 height 7
click at [296, 73] on span "Auto Bidder" at bounding box center [299, 72] width 31 height 5
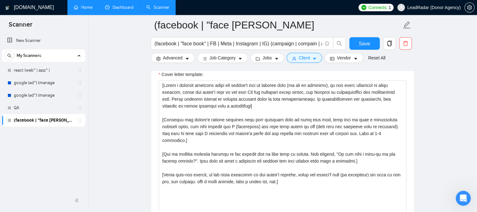
scroll to position [752, 0]
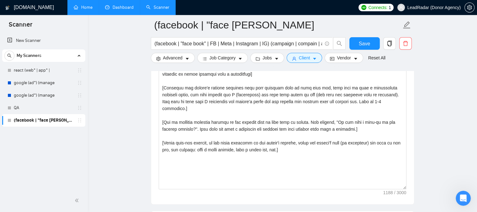
drag, startPoint x: 407, startPoint y: 183, endPoint x: 397, endPoint y: 181, distance: 10.3
click at [397, 181] on div "Cover letter template:" at bounding box center [282, 118] width 263 height 173
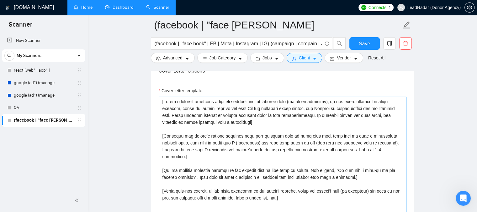
scroll to position [689, 0]
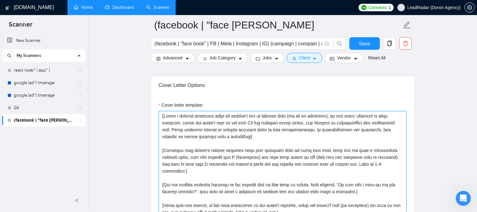
click at [193, 163] on textarea "Cover letter template:" at bounding box center [283, 181] width 248 height 141
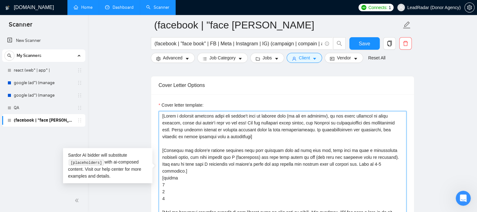
click at [175, 167] on textarea "Cover letter template:" at bounding box center [283, 181] width 248 height 141
drag, startPoint x: 166, startPoint y: 175, endPoint x: 160, endPoint y: 175, distance: 6.3
click at [160, 175] on textarea "Cover letter template:" at bounding box center [283, 181] width 248 height 141
type textarea "[Write a personal greeting using the client's name or company name (if any is p…"
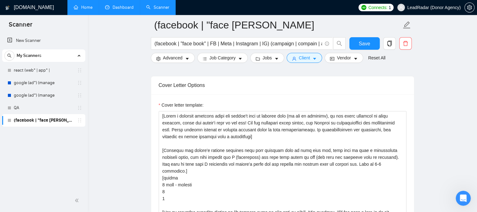
click at [421, 8] on span "LeadRadar (Donor Agency)" at bounding box center [433, 8] width 53 height 0
click at [118, 6] on link "Dashboard" at bounding box center [119, 7] width 29 height 5
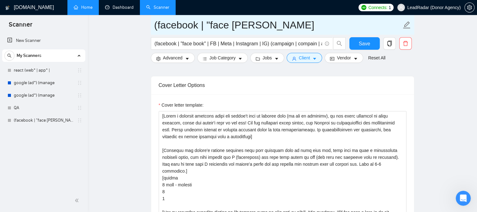
scroll to position [175, 0]
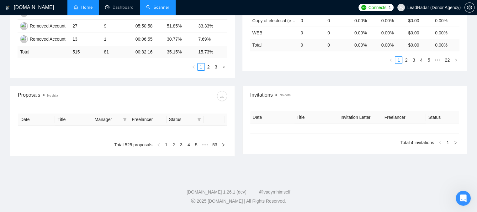
type input "[DATE]"
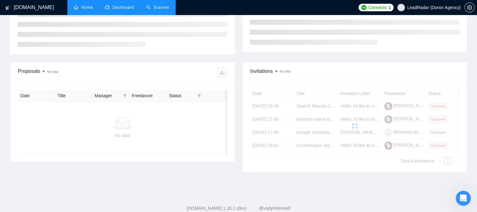
scroll to position [68, 0]
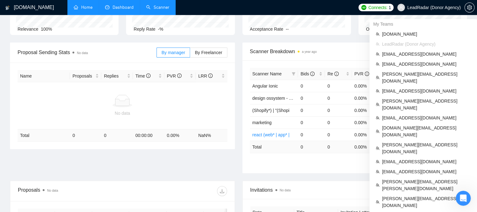
click at [422, 8] on span "LeadRadar (Donor Agency)" at bounding box center [433, 8] width 53 height 0
click at [404, 74] on span "[PERSON_NAME][EMAIL_ADDRESS][DOMAIN_NAME]" at bounding box center [426, 78] width 89 height 14
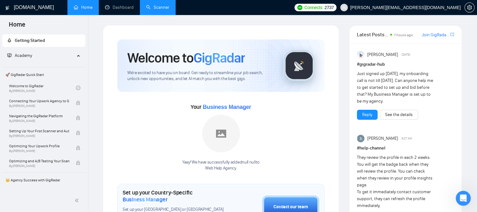
drag, startPoint x: 122, startPoint y: 8, endPoint x: 295, endPoint y: 20, distance: 173.0
click at [122, 8] on link "Dashboard" at bounding box center [119, 7] width 29 height 5
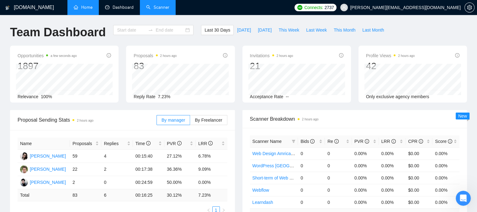
type input "[DATE]"
click at [123, 29] on input "[DATE]" at bounding box center [131, 30] width 29 height 7
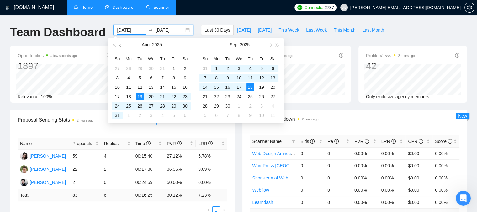
click at [117, 44] on button "button" at bounding box center [120, 45] width 7 height 13
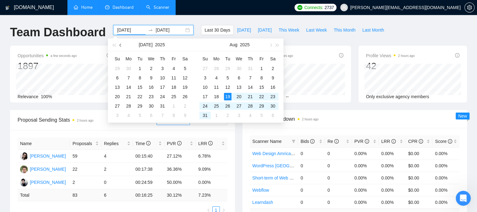
click at [120, 44] on button "button" at bounding box center [120, 45] width 7 height 13
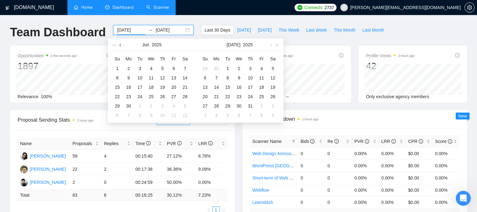
click at [120, 44] on button "button" at bounding box center [120, 45] width 7 height 13
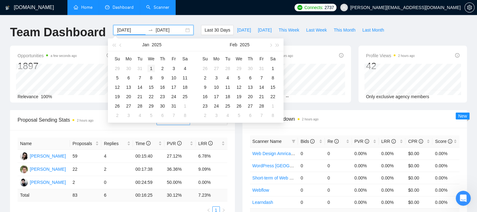
type input "[DATE]"
click at [149, 69] on div "1" at bounding box center [151, 69] width 8 height 8
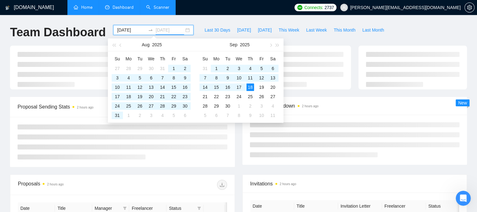
type input "[DATE]"
click at [334, 90] on div at bounding box center [296, 68] width 116 height 44
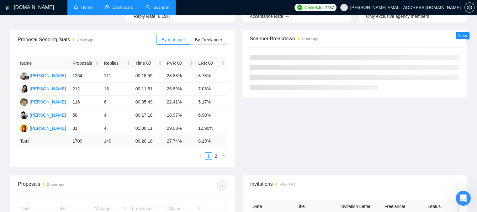
scroll to position [63, 0]
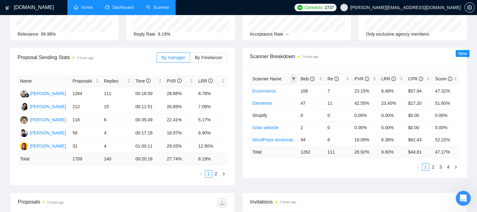
click at [295, 81] on span at bounding box center [293, 78] width 6 height 9
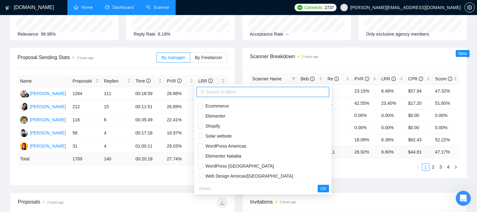
click at [214, 91] on input "text" at bounding box center [265, 92] width 119 height 7
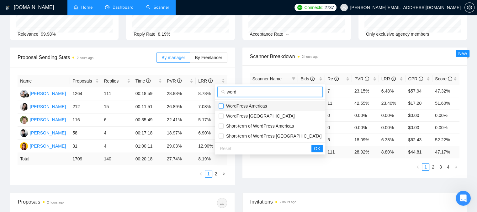
type input "word"
click at [222, 106] on input "checkbox" at bounding box center [220, 106] width 5 height 5
checkbox input "true"
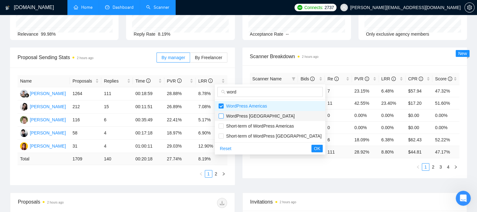
click at [220, 116] on input "checkbox" at bounding box center [220, 116] width 5 height 5
checkbox input "true"
click at [314, 149] on span "OK" at bounding box center [317, 148] width 6 height 7
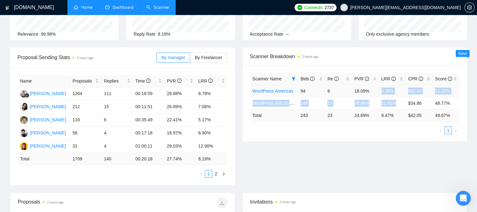
drag, startPoint x: 395, startPoint y: 105, endPoint x: 380, endPoint y: 89, distance: 22.4
click at [380, 89] on tbody "WordPress Americas 94 6 18.09% 6.38% $62.43 52.22% WordPress [GEOGRAPHIC_DATA] …" at bounding box center [355, 97] width 210 height 24
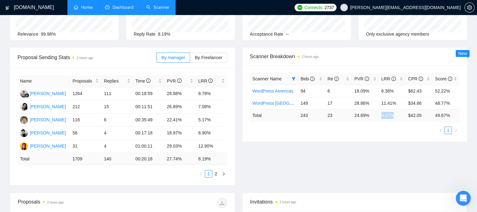
drag, startPoint x: 381, startPoint y: 115, endPoint x: 392, endPoint y: 117, distance: 11.4
click at [392, 117] on td "9.47 %" at bounding box center [391, 115] width 27 height 12
drag, startPoint x: 395, startPoint y: 103, endPoint x: 268, endPoint y: 104, distance: 127.2
click at [268, 104] on tr "WordPress Europe 149 17 28.86% 11.41% $34.86 48.77%" at bounding box center [355, 103] width 210 height 12
click at [84, 10] on link "Home" at bounding box center [83, 7] width 19 height 5
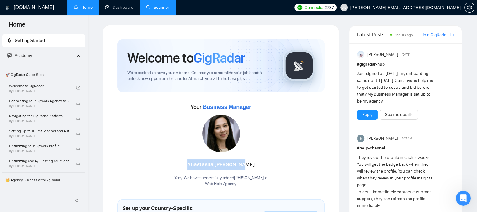
drag, startPoint x: 191, startPoint y: 164, endPoint x: 254, endPoint y: 163, distance: 62.7
click at [254, 163] on div "[PERSON_NAME]" at bounding box center [220, 165] width 93 height 11
click at [115, 8] on link "Dashboard" at bounding box center [119, 7] width 29 height 5
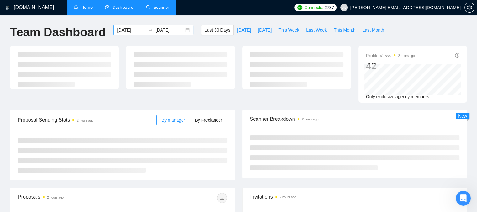
click at [131, 30] on input "[DATE]" at bounding box center [131, 30] width 29 height 7
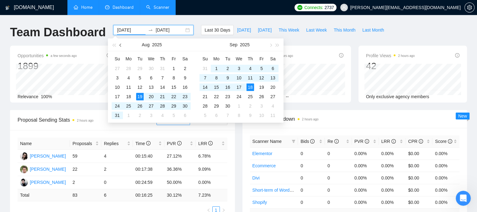
click at [120, 44] on span "button" at bounding box center [120, 45] width 3 height 3
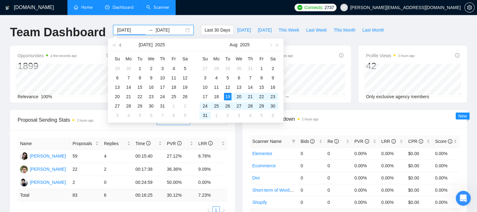
click at [120, 44] on span "button" at bounding box center [120, 45] width 3 height 3
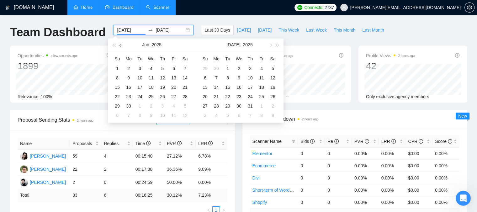
click at [120, 44] on span "button" at bounding box center [120, 45] width 3 height 3
type input "[DATE]"
click at [140, 69] on div "1" at bounding box center [140, 69] width 8 height 8
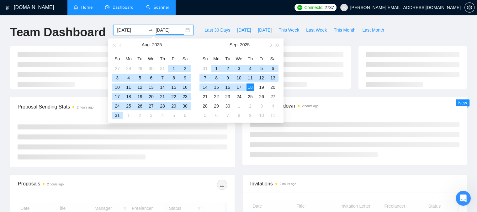
type input "[DATE]"
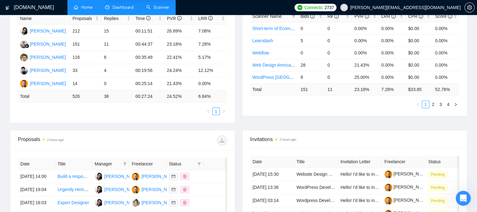
scroll to position [188, 0]
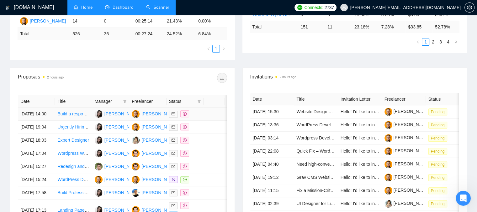
click at [207, 118] on td at bounding box center [213, 114] width 21 height 13
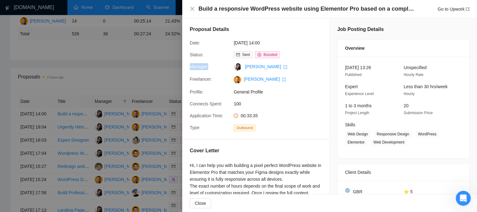
drag, startPoint x: 190, startPoint y: 66, endPoint x: 215, endPoint y: 70, distance: 26.0
click at [214, 70] on div "Manager:" at bounding box center [209, 67] width 44 height 8
drag, startPoint x: 190, startPoint y: 80, endPoint x: 212, endPoint y: 82, distance: 21.7
click at [212, 82] on div "Freelancer:" at bounding box center [209, 80] width 44 height 8
click at [192, 10] on icon "close" at bounding box center [192, 8] width 5 height 5
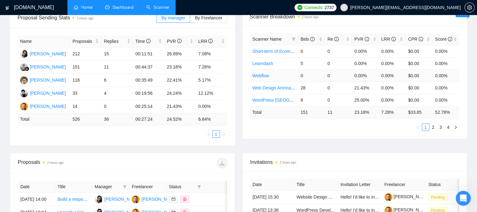
scroll to position [94, 0]
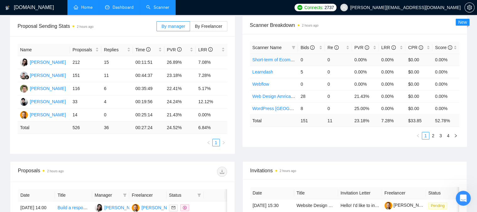
click at [260, 58] on link "Short-term of Ecommerce" at bounding box center [277, 59] width 50 height 5
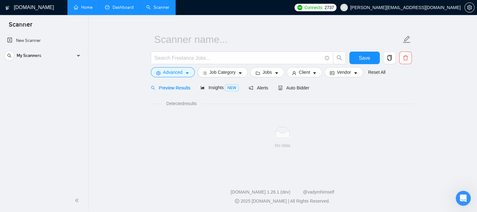
scroll to position [11, 0]
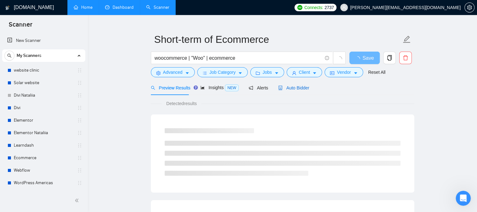
click at [293, 91] on span "Auto Bidder" at bounding box center [293, 88] width 31 height 5
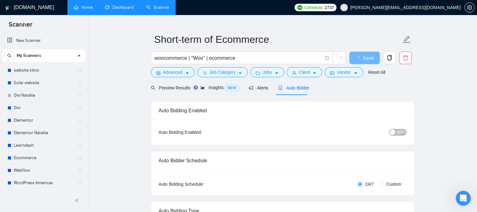
radio input "false"
radio input "true"
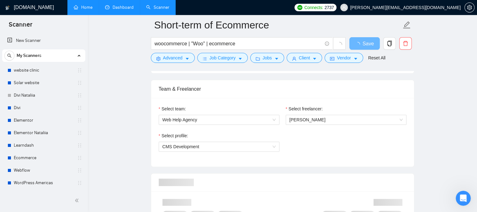
scroll to position [387, 0]
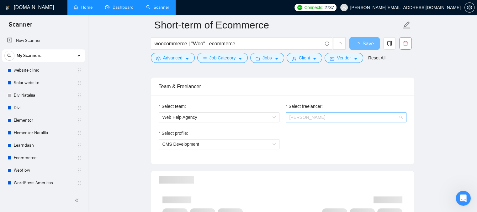
click at [292, 118] on span "[PERSON_NAME]" at bounding box center [307, 117] width 36 height 5
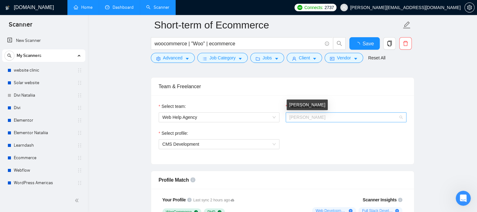
scroll to position [60, 0]
click at [266, 103] on div "Select team:" at bounding box center [219, 107] width 121 height 9
